Goal: Information Seeking & Learning: Learn about a topic

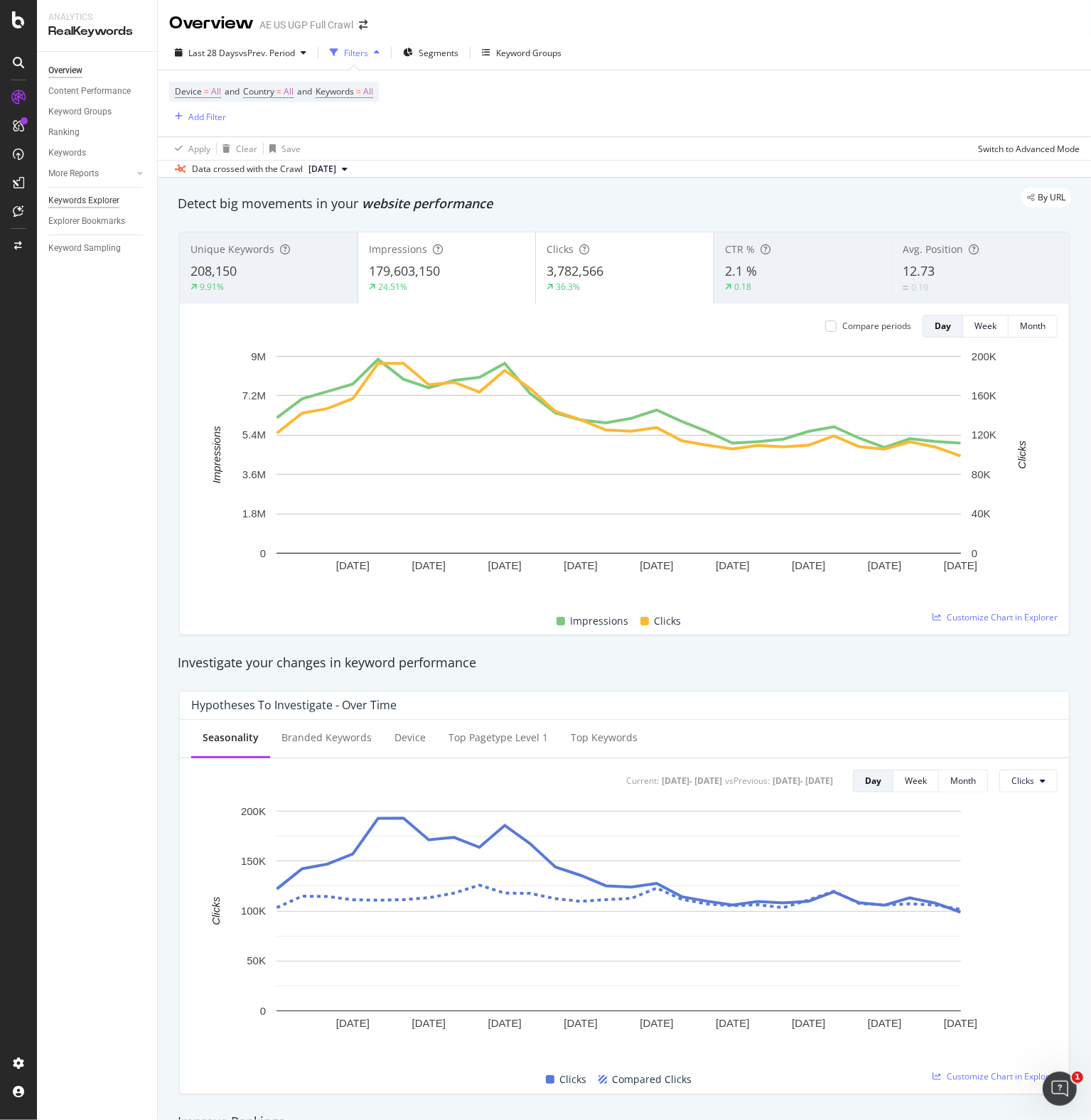
click at [93, 201] on div "Keywords Explorer" at bounding box center [84, 201] width 71 height 15
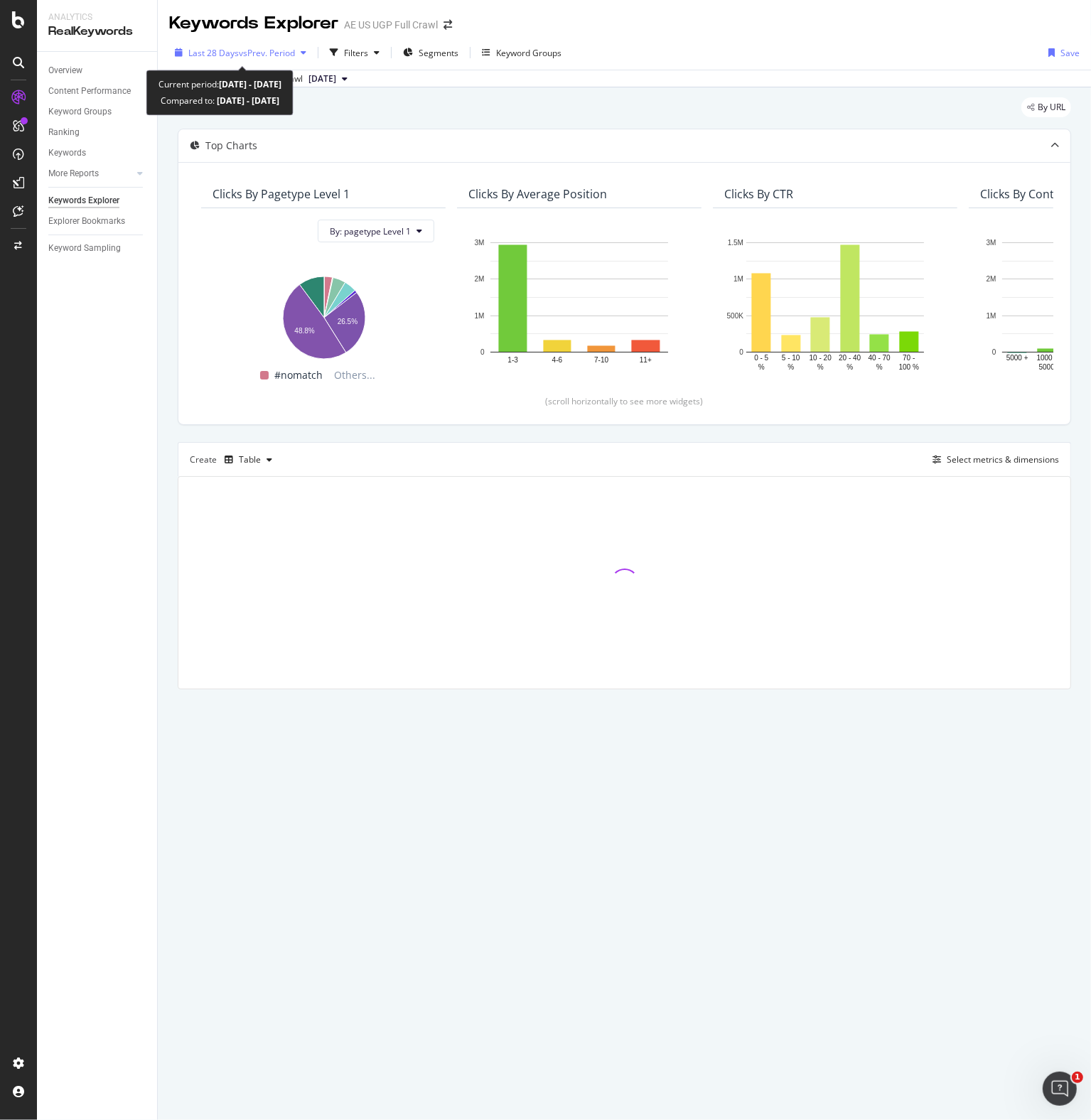
click at [299, 51] on div "button" at bounding box center [303, 52] width 17 height 8
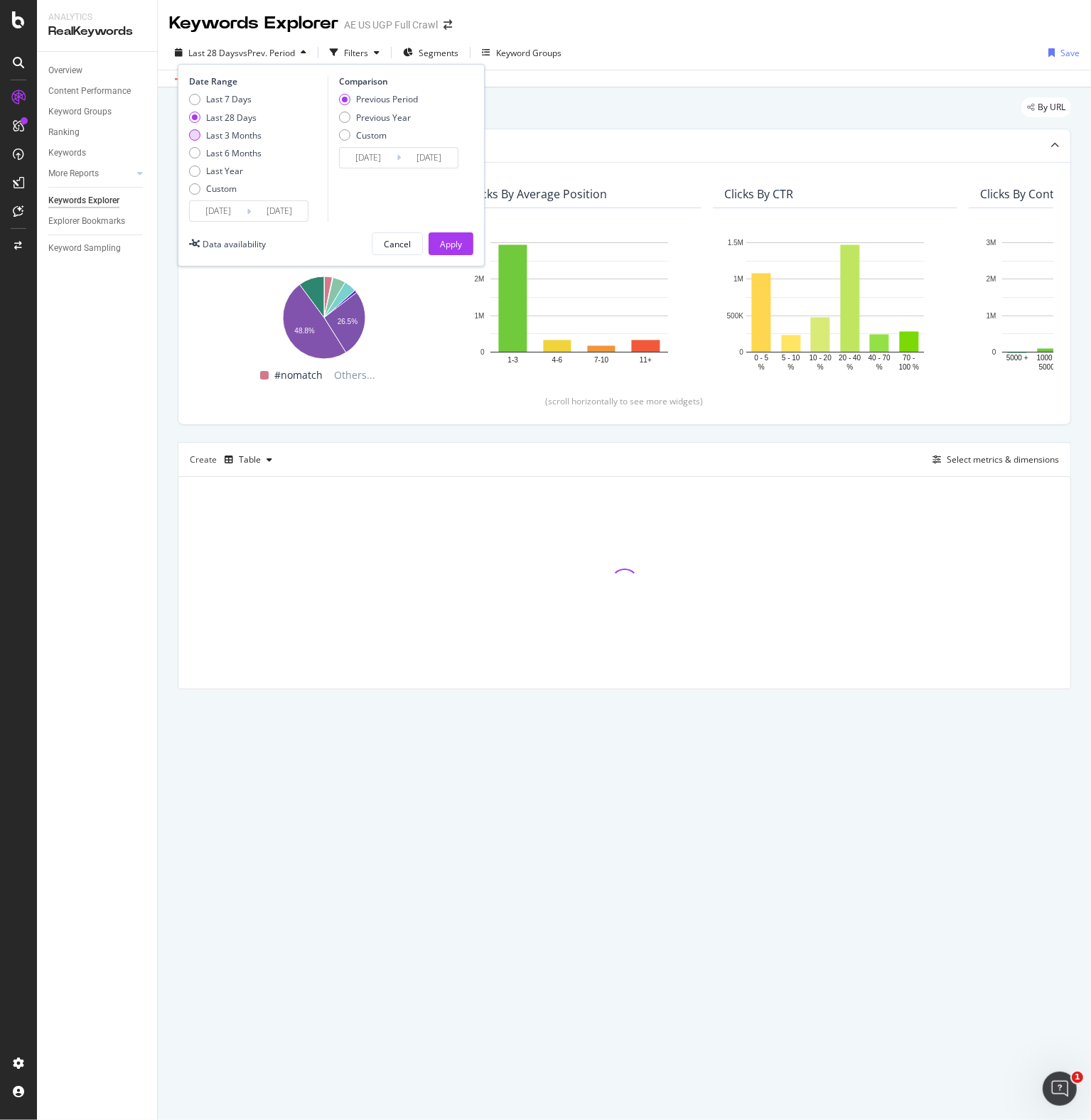
click at [247, 135] on div "Last 3 Months" at bounding box center [233, 135] width 55 height 12
type input "[DATE]"
drag, startPoint x: 450, startPoint y: 241, endPoint x: 393, endPoint y: 79, distance: 171.7
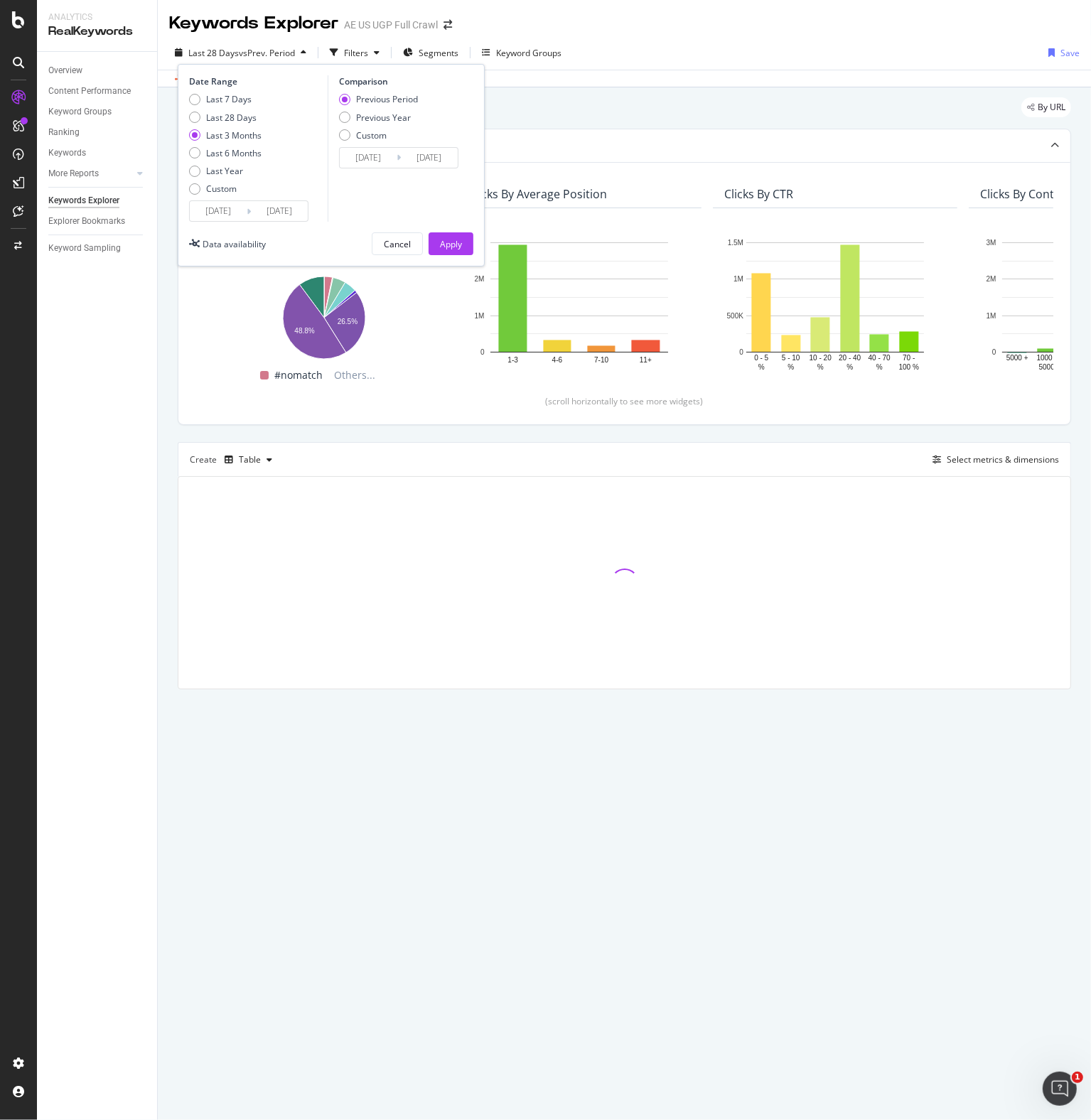
click at [450, 241] on div "Apply" at bounding box center [451, 244] width 22 height 12
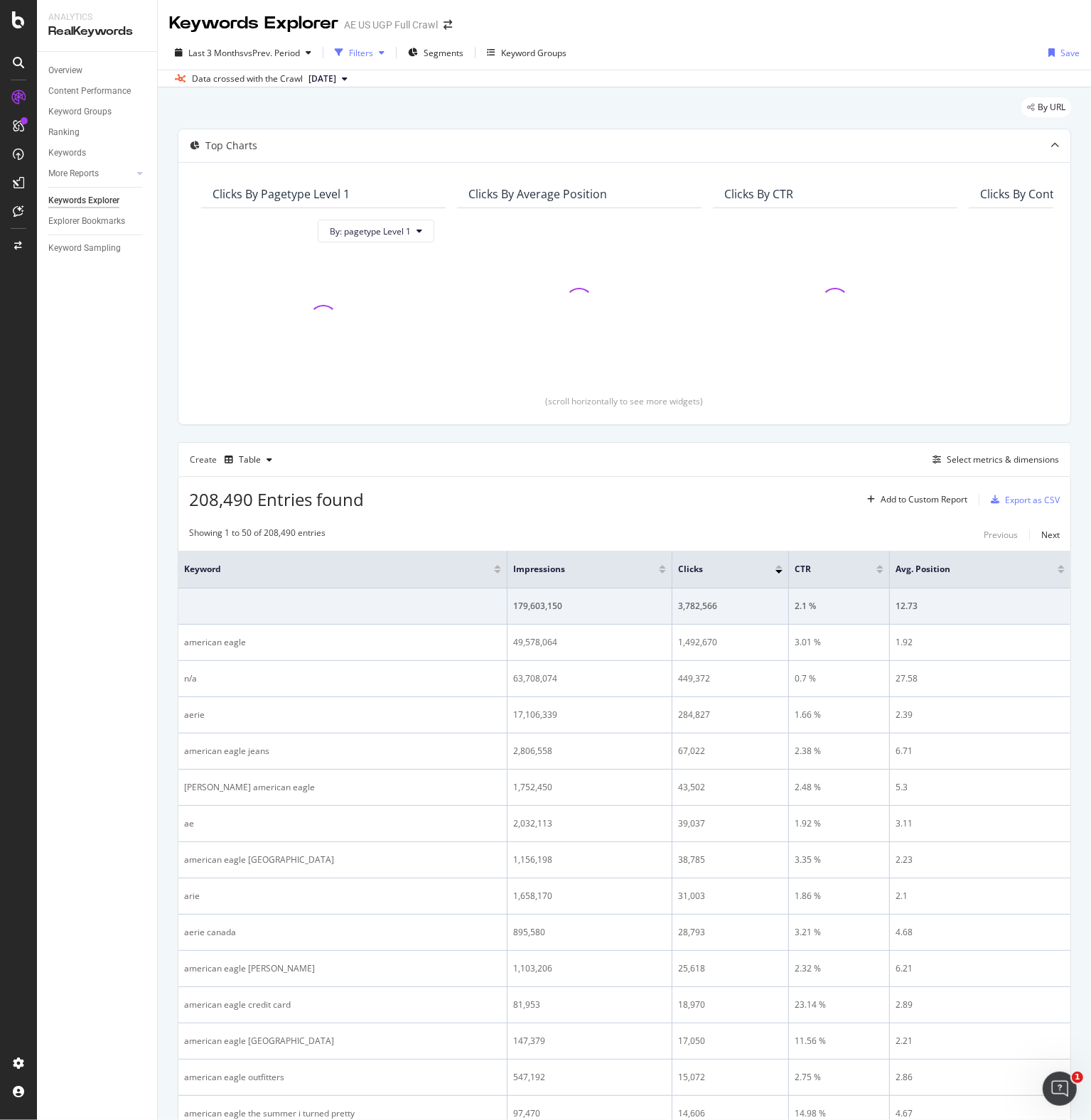
click at [372, 51] on div "Filters" at bounding box center [361, 52] width 24 height 12
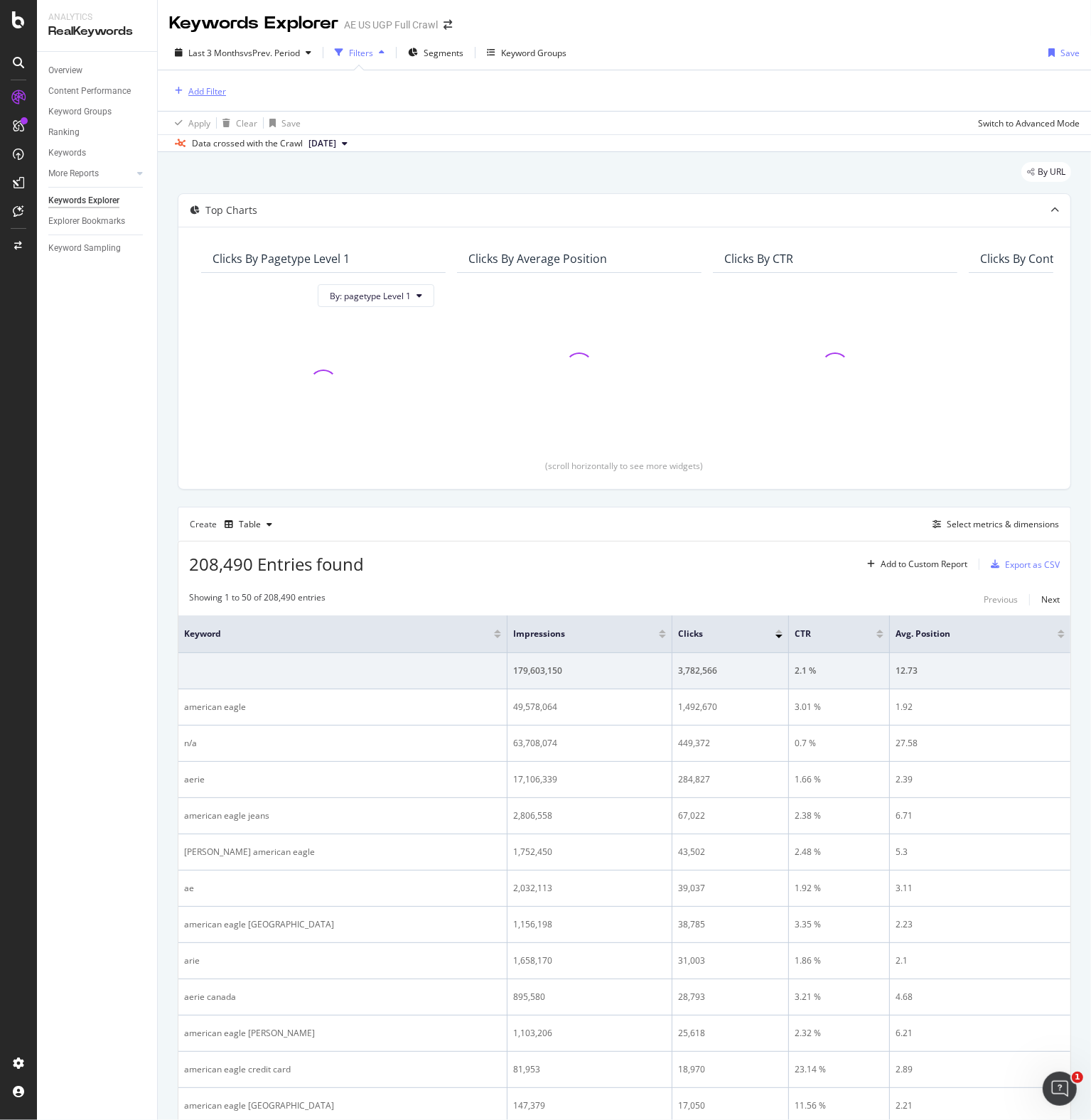
click at [210, 91] on div "Add Filter" at bounding box center [207, 91] width 37 height 12
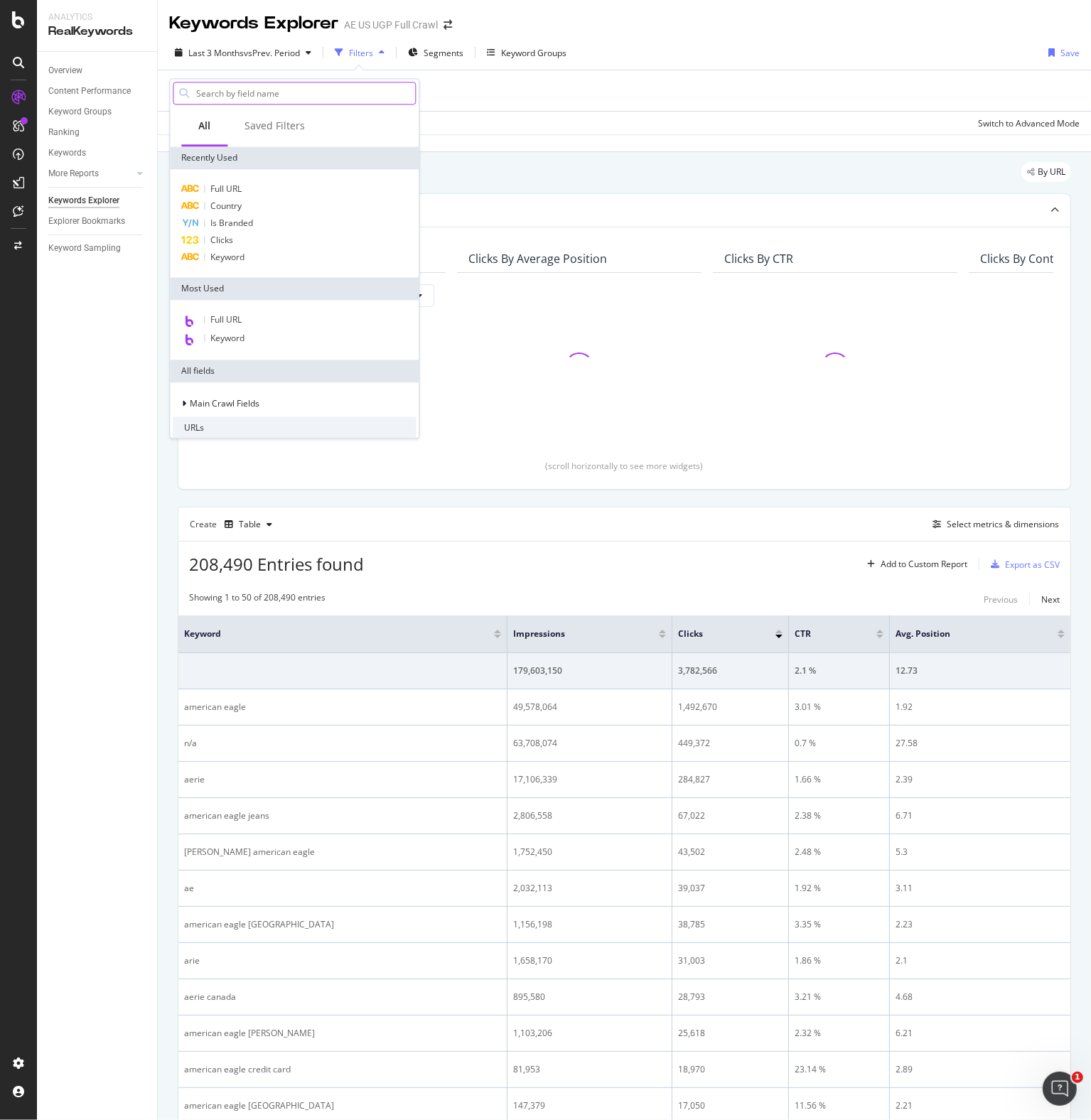
click at [247, 96] on input "text" at bounding box center [305, 93] width 221 height 22
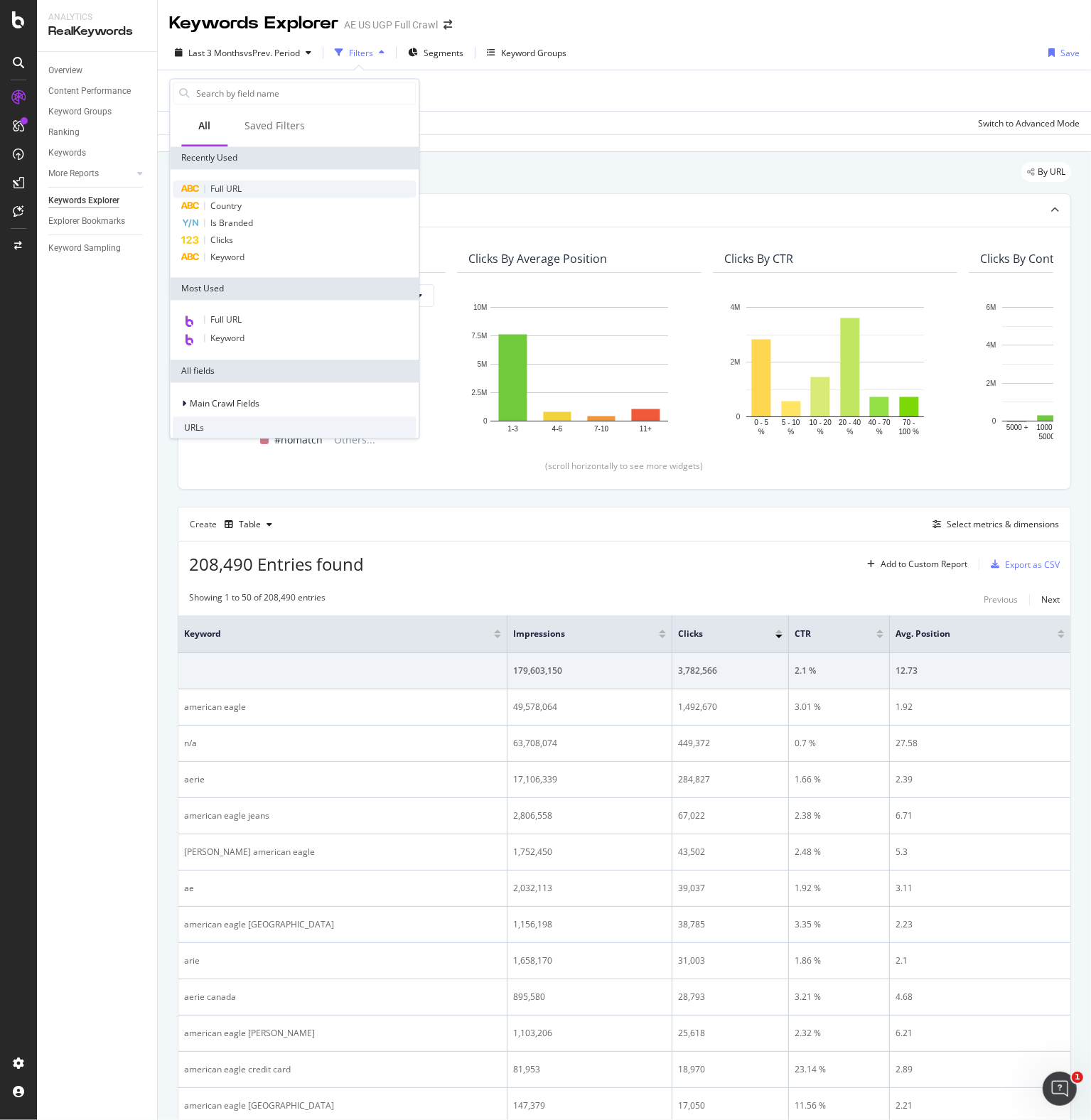
click at [253, 190] on div "Full URL" at bounding box center [294, 189] width 243 height 17
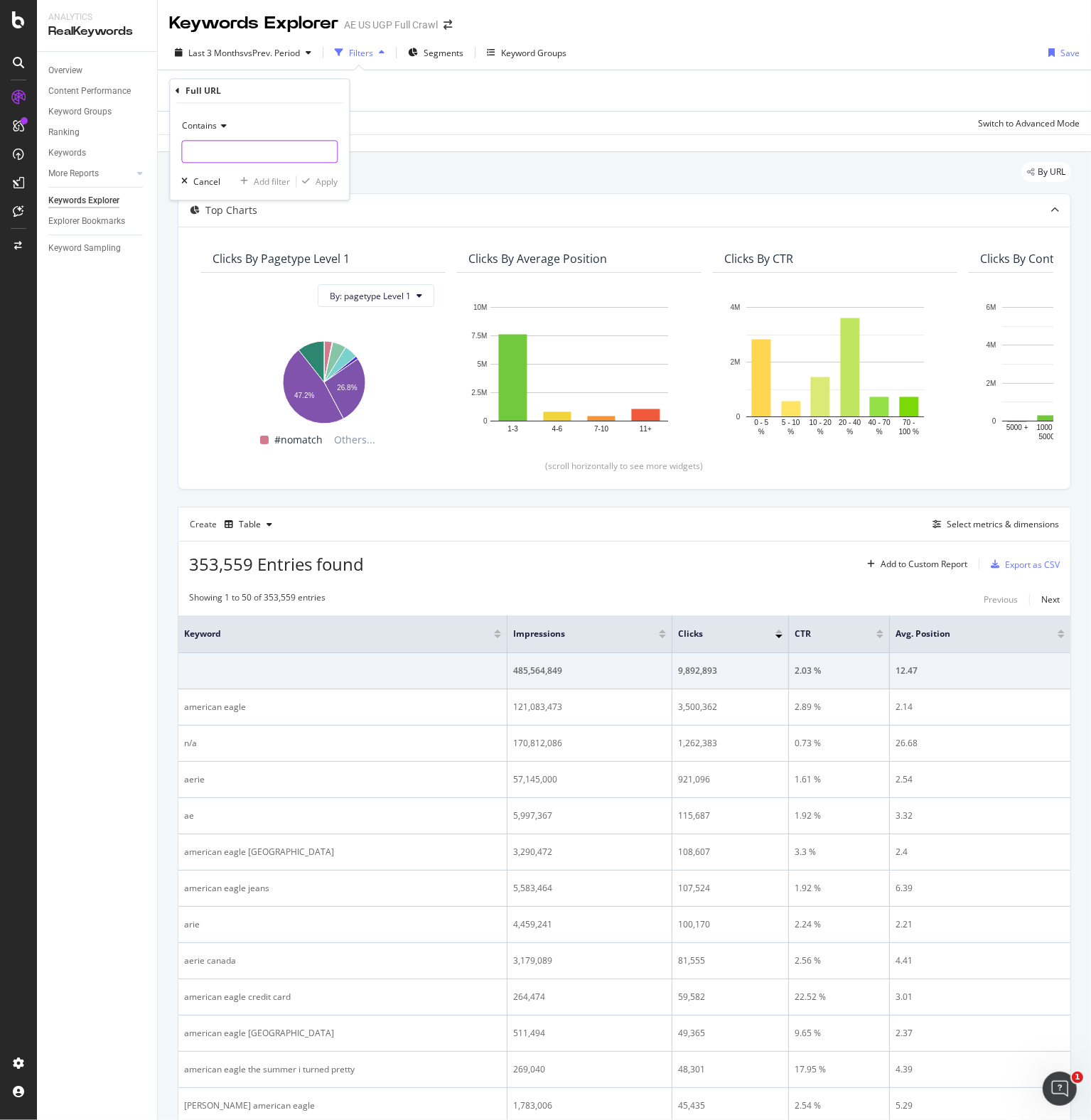
click at [210, 147] on input "text" at bounding box center [260, 151] width 155 height 22
type input "reward"
click at [326, 180] on div "Apply" at bounding box center [326, 181] width 22 height 12
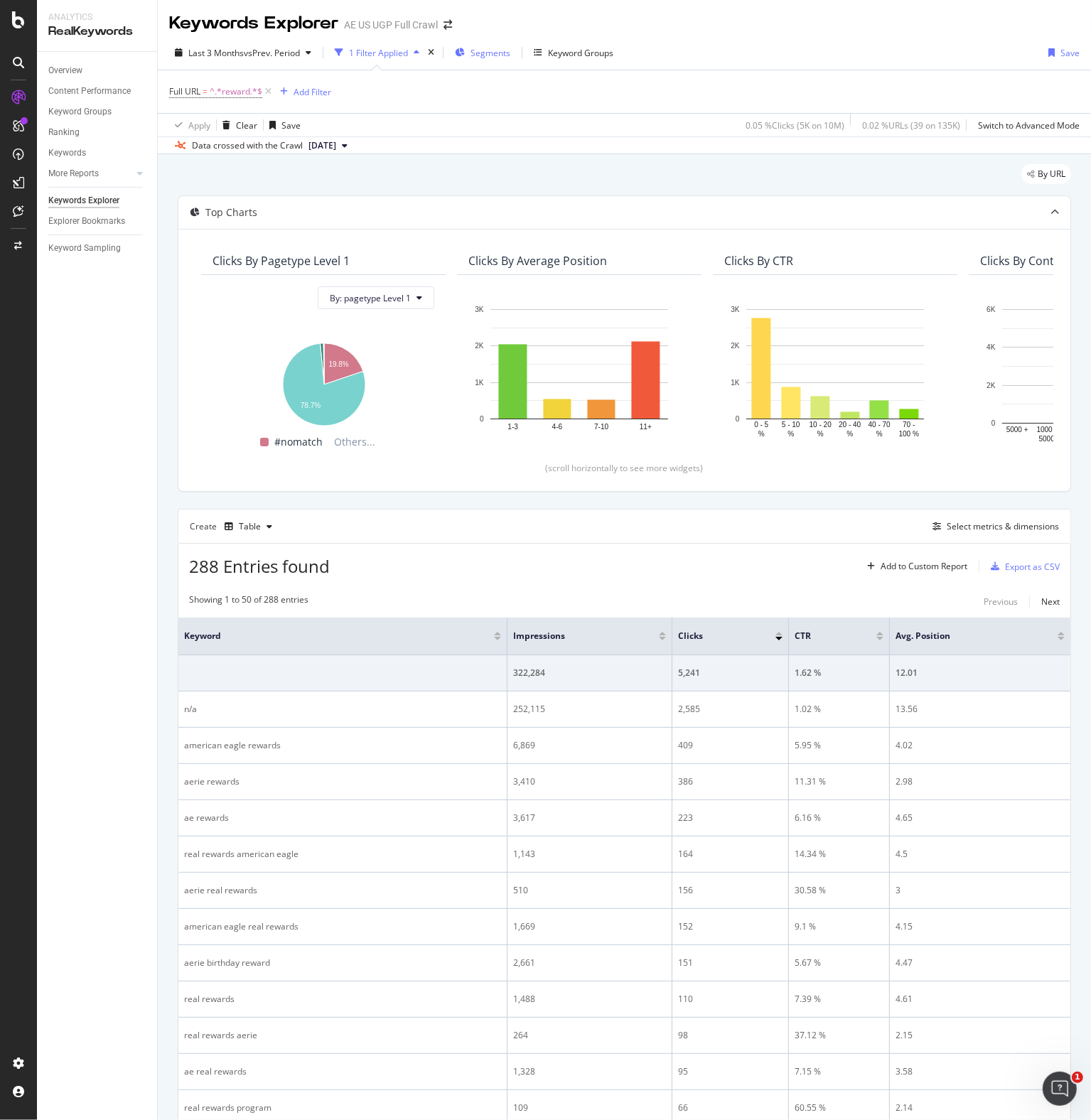
click at [493, 54] on span "Segments" at bounding box center [490, 52] width 40 height 12
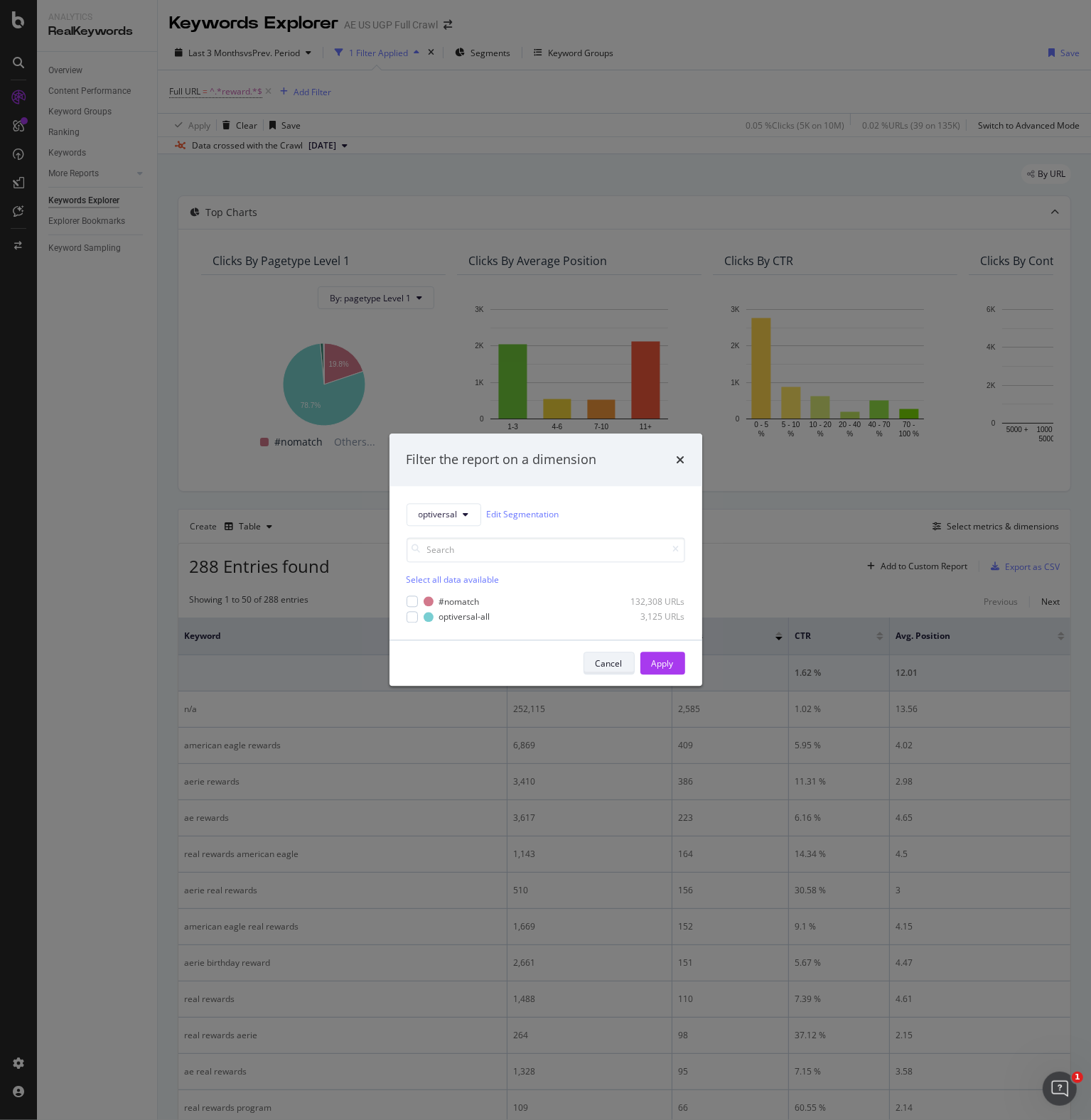
click at [605, 659] on div "Cancel" at bounding box center [609, 663] width 27 height 12
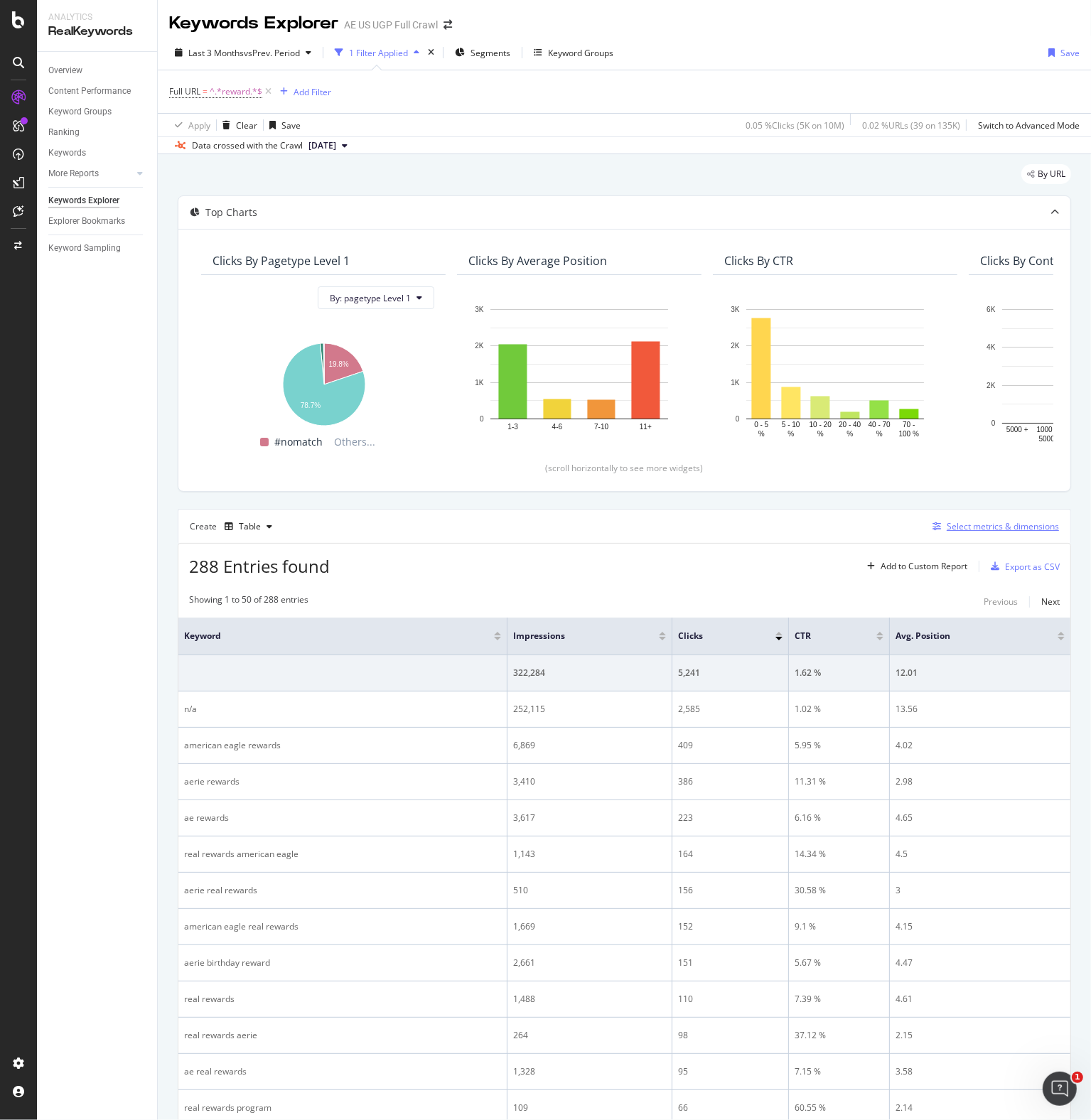
click at [966, 523] on div "Select metrics & dimensions" at bounding box center [1002, 525] width 112 height 12
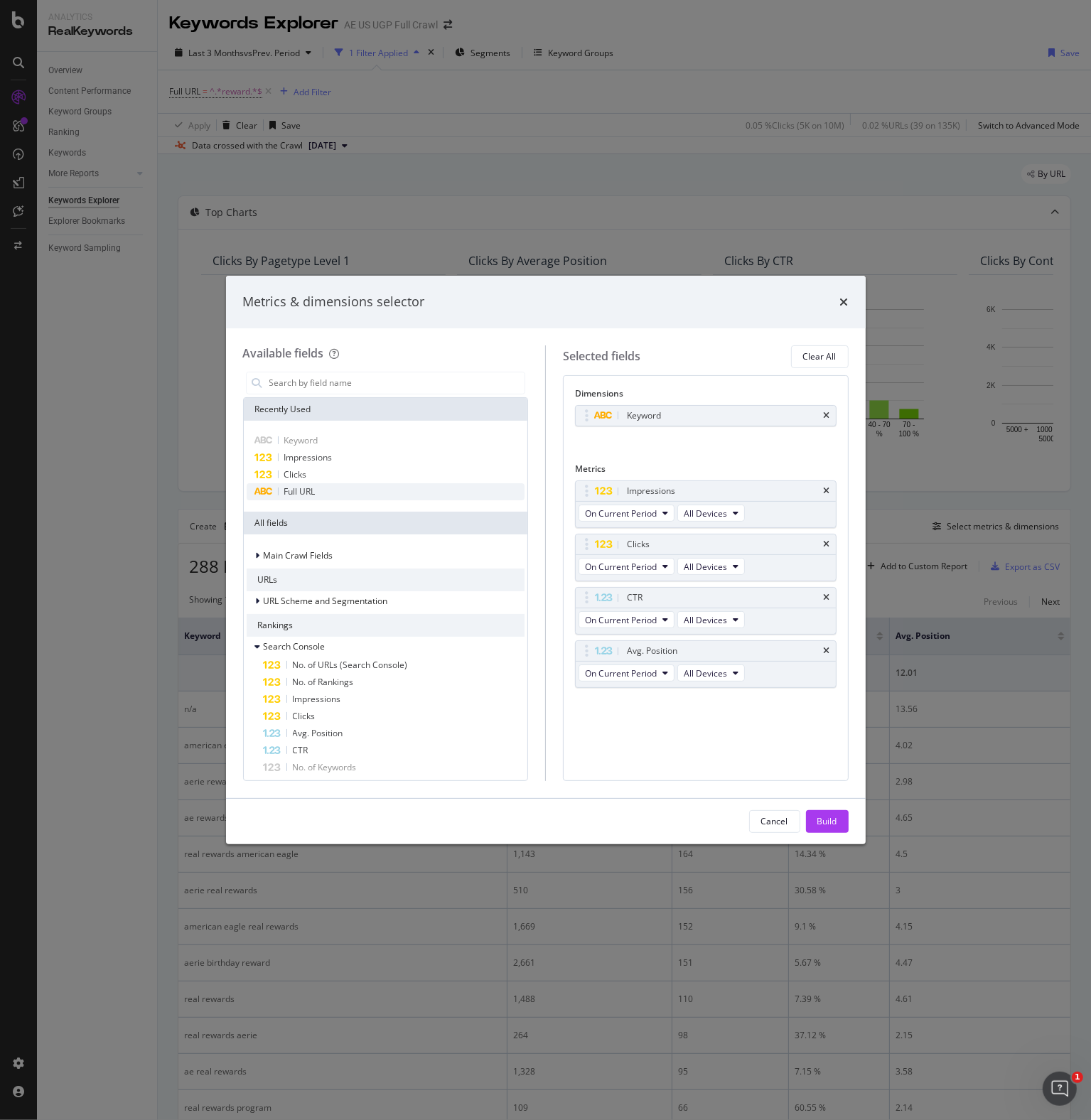
click at [827, 413] on icon "times" at bounding box center [826, 415] width 7 height 8
click at [306, 490] on span "Full URL" at bounding box center [299, 491] width 31 height 12
click at [825, 820] on div "Build" at bounding box center [826, 821] width 20 height 12
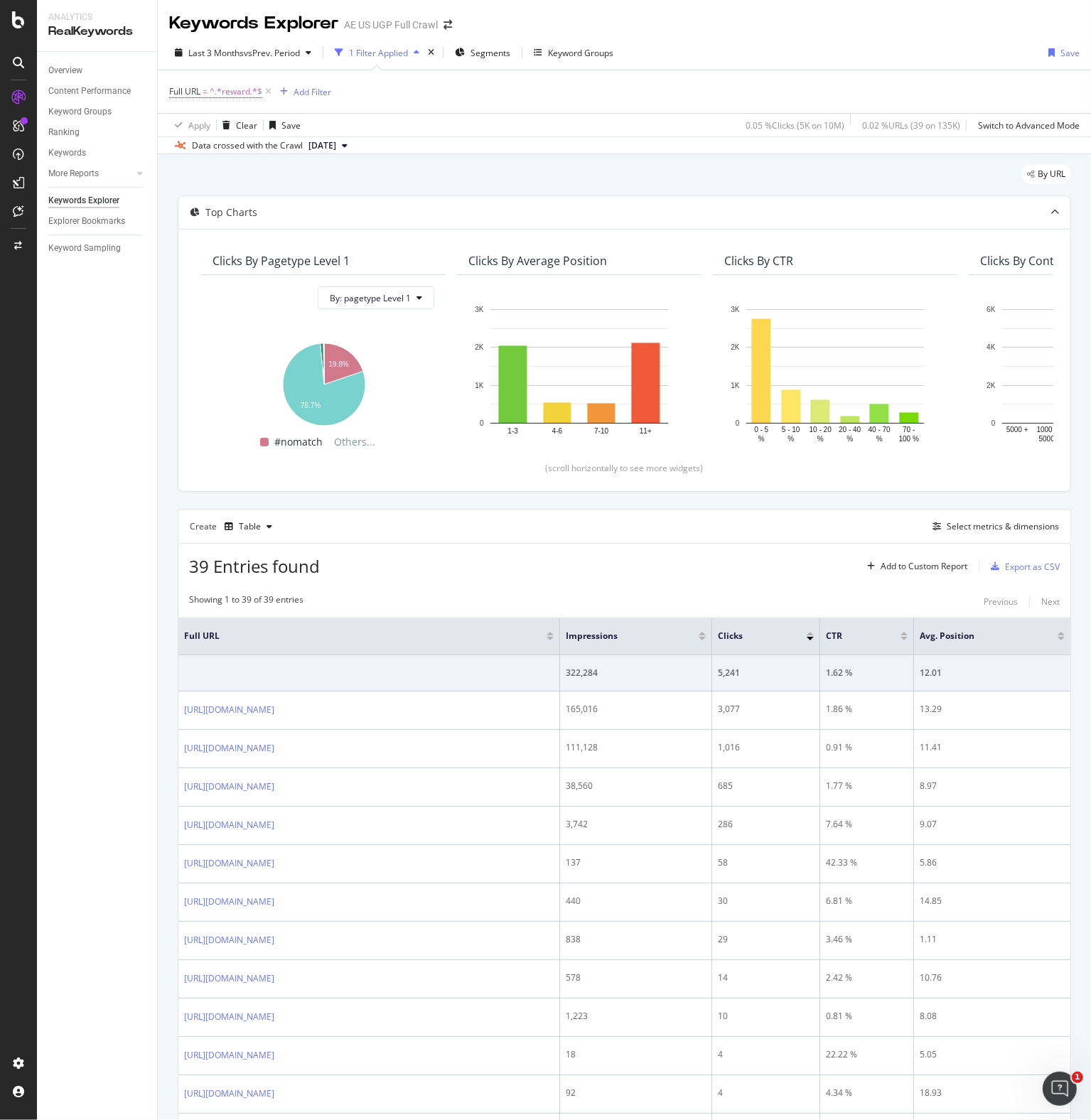
click at [813, 637] on div at bounding box center [811, 639] width 7 height 4
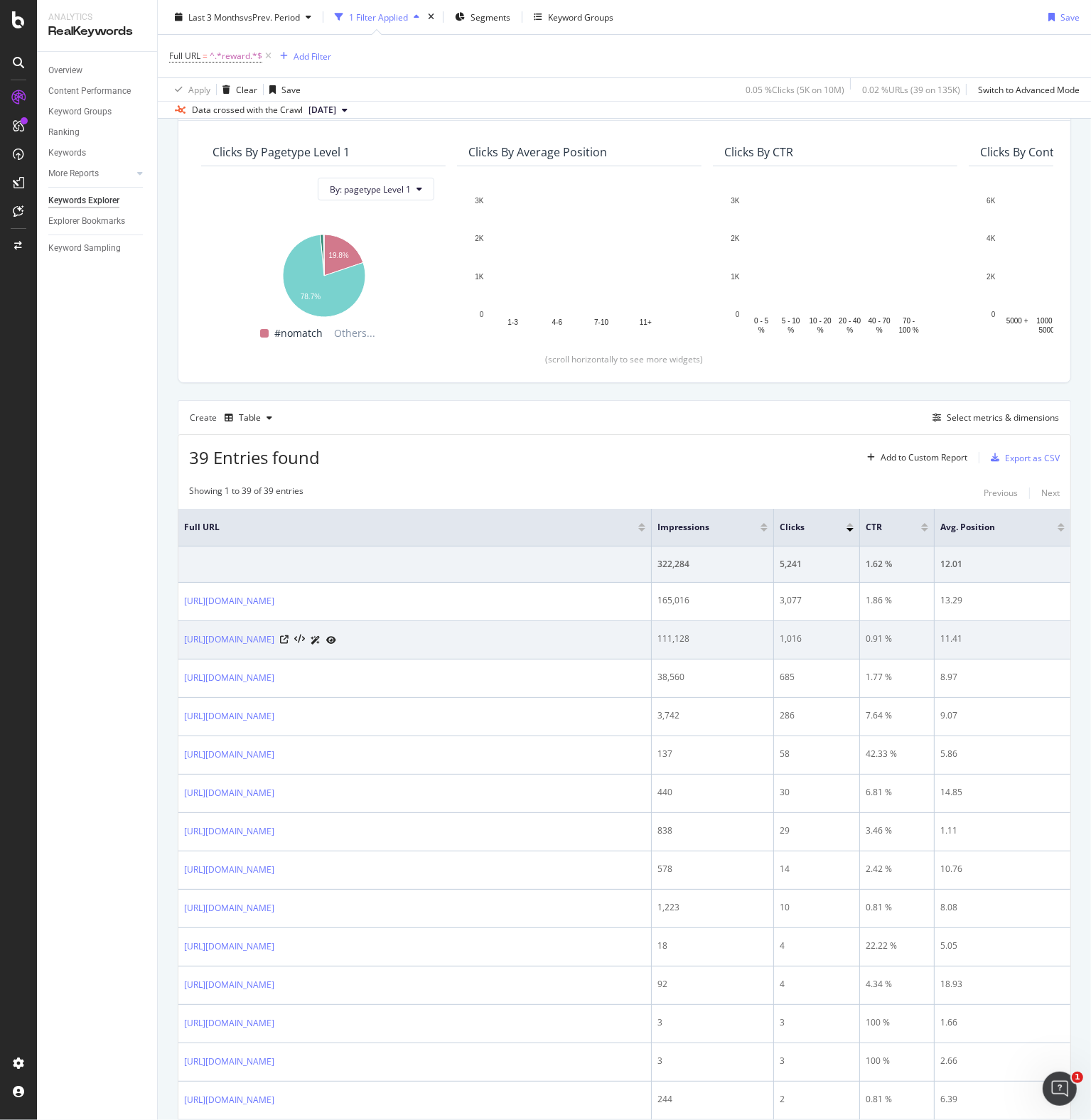
scroll to position [213, 0]
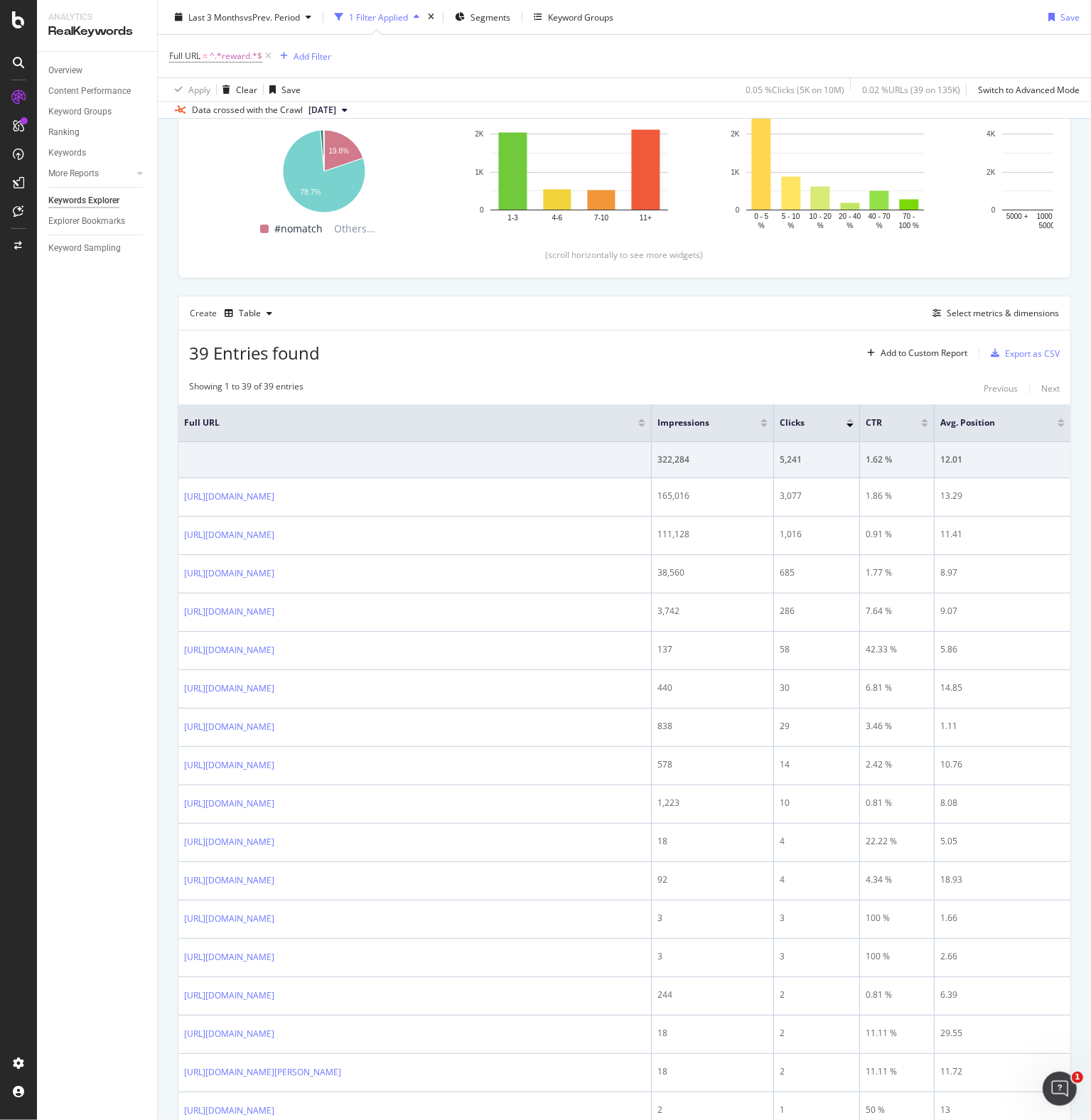
click at [111, 428] on div "Overview Content Performance Keyword Groups Ranking Keywords More Reports Count…" at bounding box center [97, 585] width 120 height 1068
